Goal: Information Seeking & Learning: Find specific fact

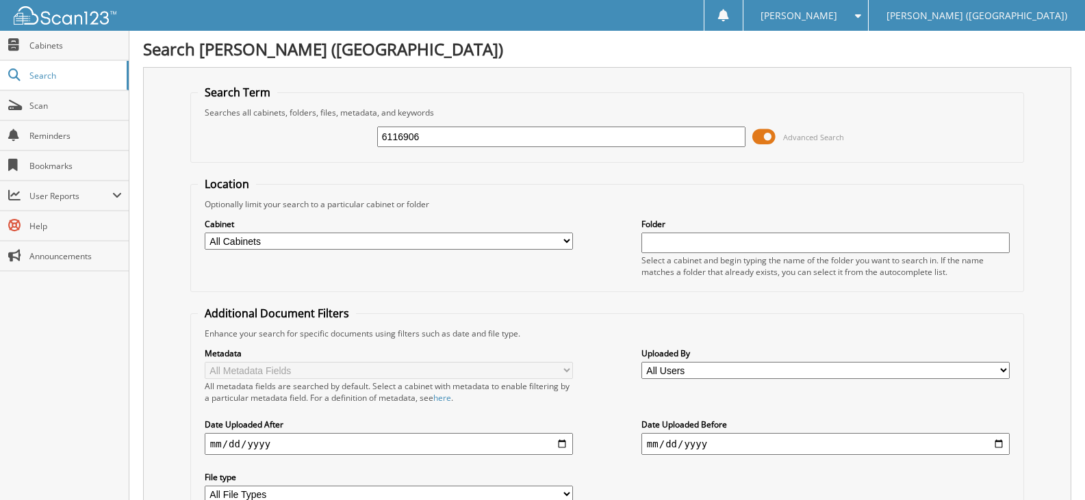
type input "6116906"
click at [393, 135] on input "6116906" at bounding box center [561, 137] width 368 height 21
type input "6106906"
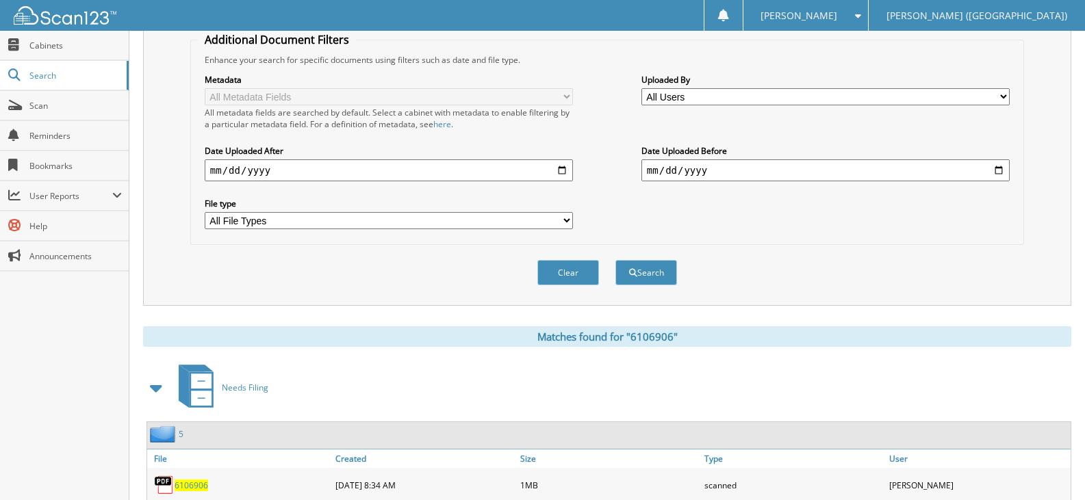
click at [201, 485] on span "6106906" at bounding box center [192, 486] width 34 height 12
click at [55, 113] on link "Scan" at bounding box center [64, 105] width 129 height 29
